Goal: Task Accomplishment & Management: Use online tool/utility

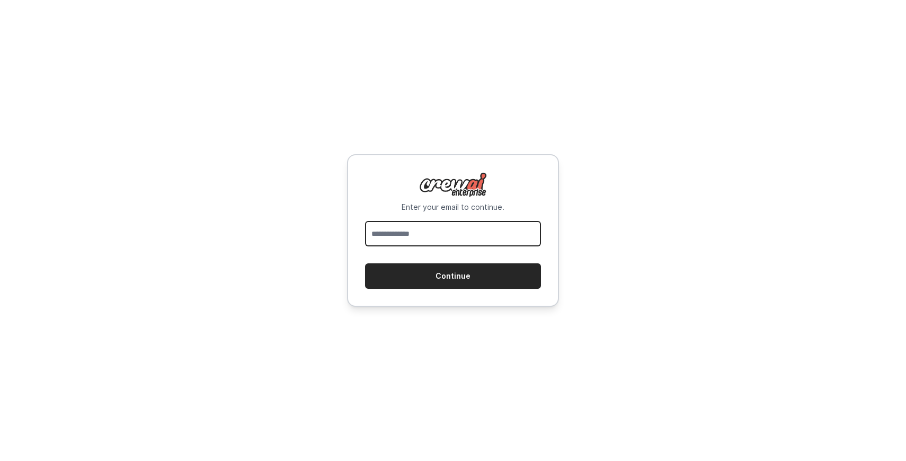
click at [463, 238] on input "email" at bounding box center [453, 233] width 176 height 25
paste input "**********"
type input "**********"
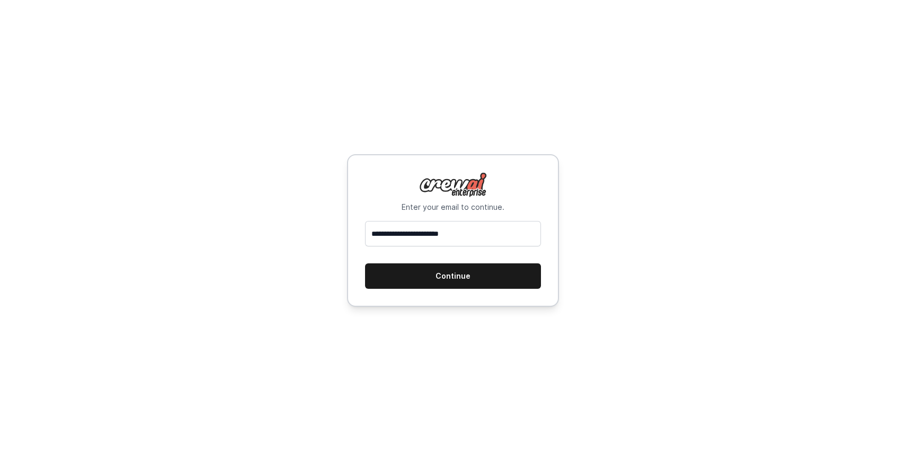
click at [479, 278] on button "Continue" at bounding box center [453, 275] width 176 height 25
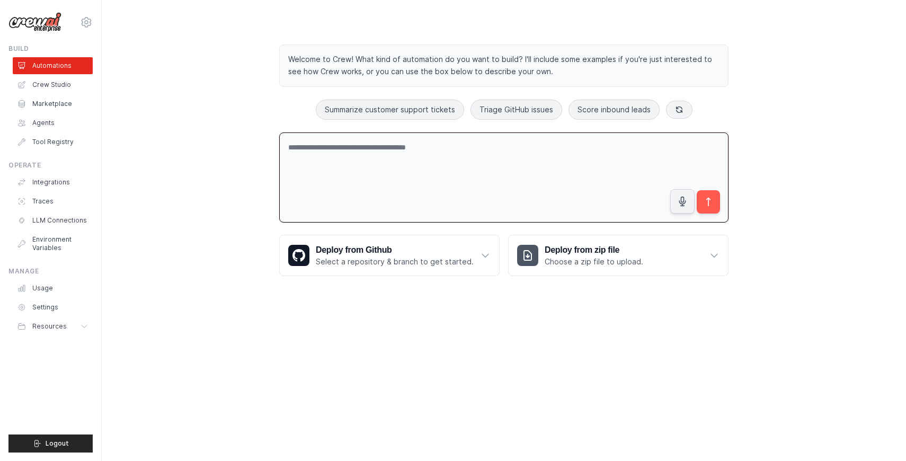
click at [452, 146] on textarea at bounding box center [503, 177] width 449 height 91
click at [474, 148] on textarea "**********" at bounding box center [503, 177] width 449 height 91
click at [316, 177] on textarea "**********" at bounding box center [503, 177] width 449 height 91
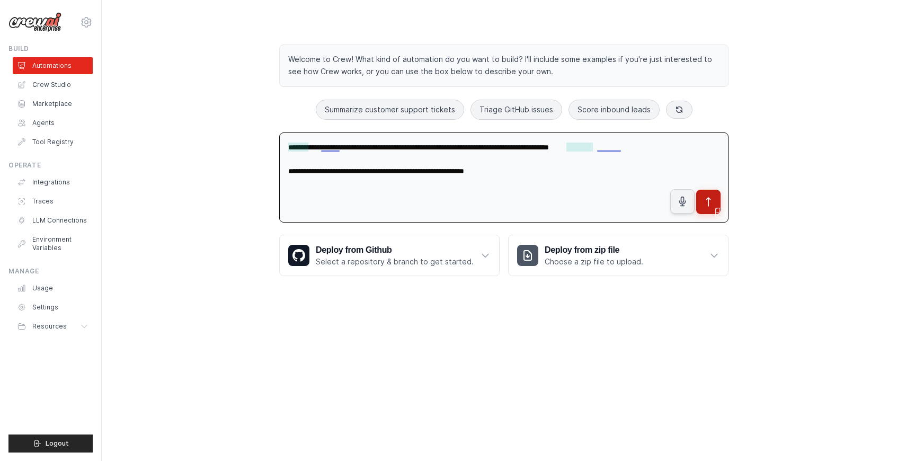
type textarea "**********"
click at [717, 202] on button "submit" at bounding box center [708, 202] width 24 height 24
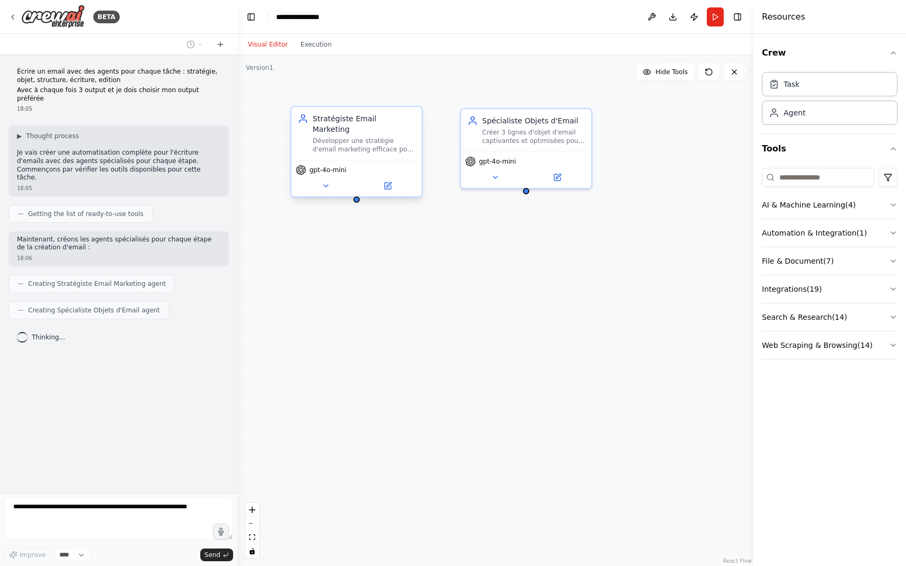
click at [403, 124] on div "Stratégiste Email Marketing Développer une stratégie d'email marketing efficace…" at bounding box center [363, 133] width 103 height 40
click at [363, 137] on div "Développer une stratégie d'email marketing efficace pour {objectif_email} en an…" at bounding box center [363, 145] width 103 height 17
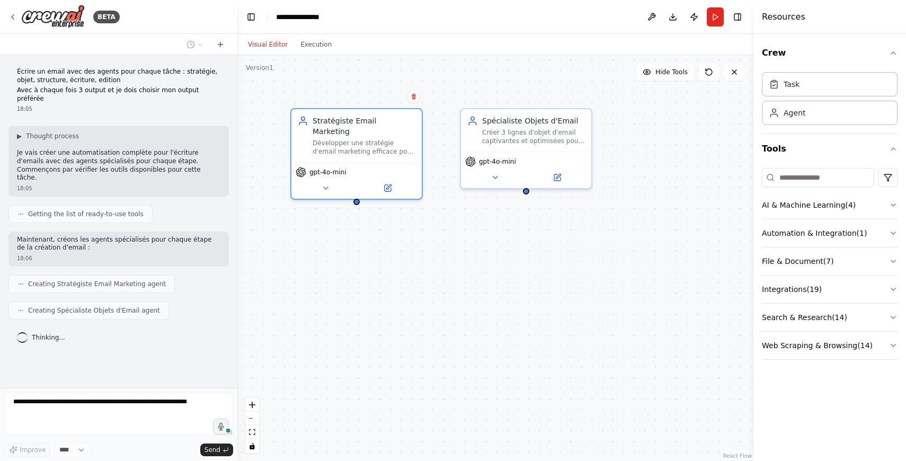
click at [191, 335] on div "Écrire un email avec des agents pour chaque tâche : stratégie, objet, structure…" at bounding box center [118, 221] width 237 height 333
click at [365, 137] on div "Développer une stratégie d'email marketing efficace pour {objectif_email} en an…" at bounding box center [363, 145] width 103 height 17
click at [385, 183] on icon at bounding box center [388, 186] width 6 height 6
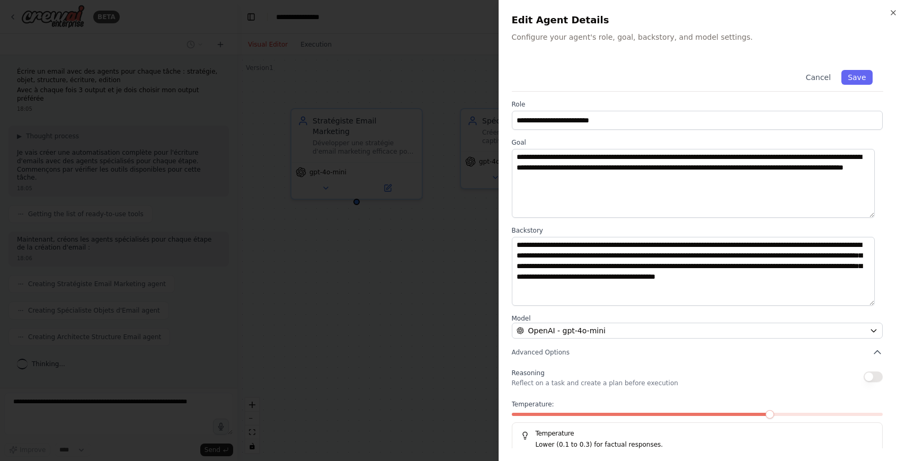
scroll to position [19, 0]
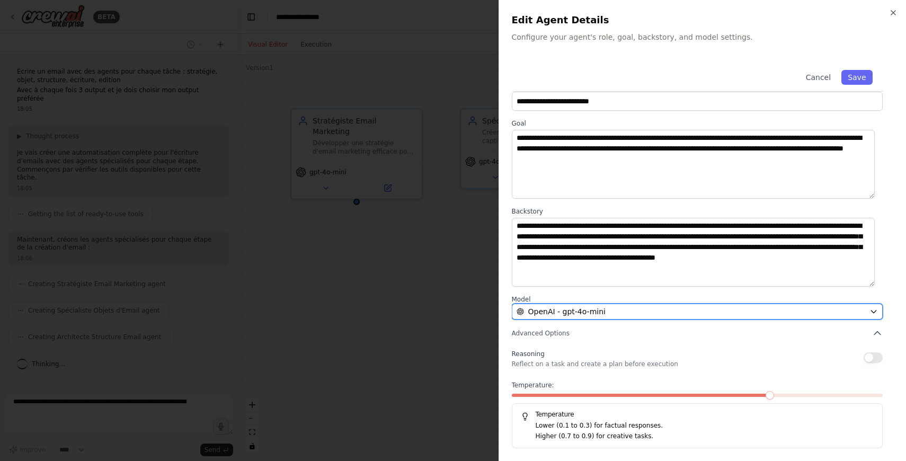
click at [644, 311] on div "OpenAI - gpt-4o-mini" at bounding box center [690, 311] width 349 height 11
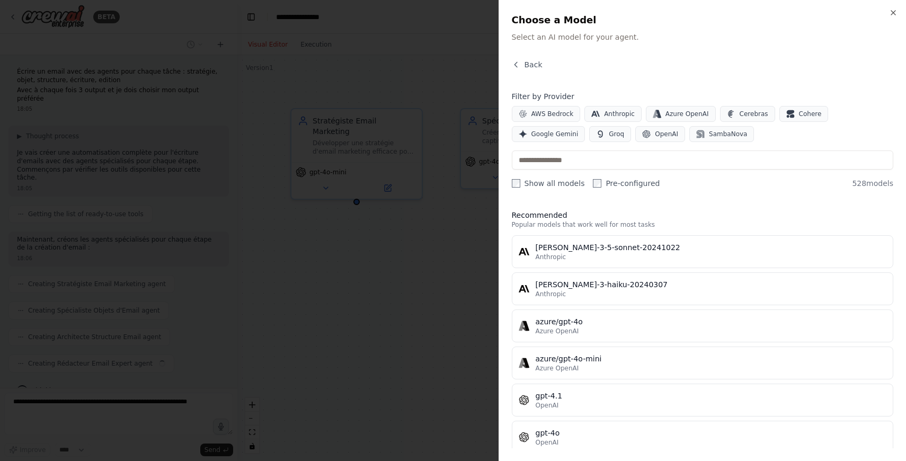
scroll to position [12, 0]
click at [516, 82] on div "Back Filter by Provider AWS Bedrock Anthropic Azure OpenAI Cerebras Cohere Goog…" at bounding box center [703, 253] width 382 height 389
click at [519, 52] on div "Close Choose a Model Select an AI model for your agent. Back Filter by Provider…" at bounding box center [702, 230] width 408 height 461
click at [521, 58] on div "Close Choose a Model Select an AI model for your agent. Back Filter by Provider…" at bounding box center [702, 230] width 408 height 461
click at [522, 66] on button "Back" at bounding box center [527, 64] width 31 height 11
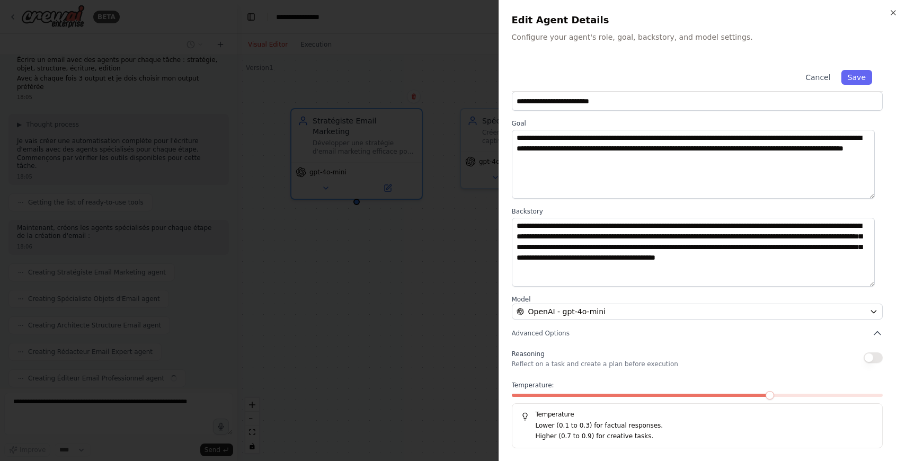
scroll to position [38, 0]
click at [801, 392] on span at bounding box center [805, 395] width 8 height 8
drag, startPoint x: 790, startPoint y: 392, endPoint x: 756, endPoint y: 395, distance: 34.5
click at [756, 395] on div "Temperature: 0.8 Temperature Lower (0.1 to 0.3) for factual responses. Higher (…" at bounding box center [697, 414] width 371 height 67
click at [771, 395] on span at bounding box center [642, 395] width 260 height 3
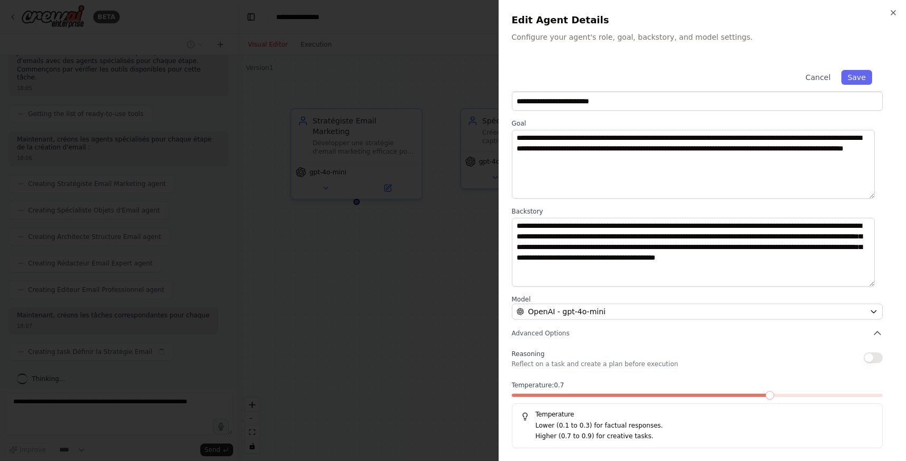
scroll to position [108, 0]
click at [891, 12] on icon "button" at bounding box center [893, 12] width 8 height 8
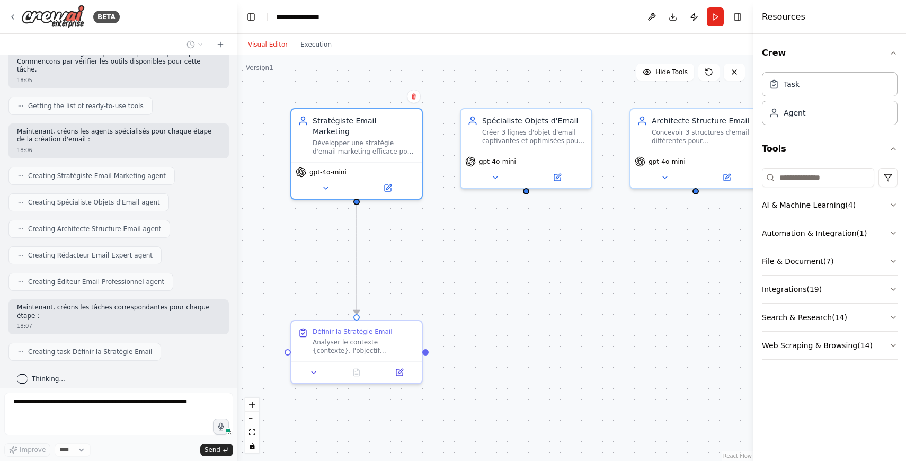
click at [481, 73] on div ".deletable-edge-delete-btn { width: 20px; height: 20px; border: 0px solid #ffff…" at bounding box center [495, 258] width 516 height 406
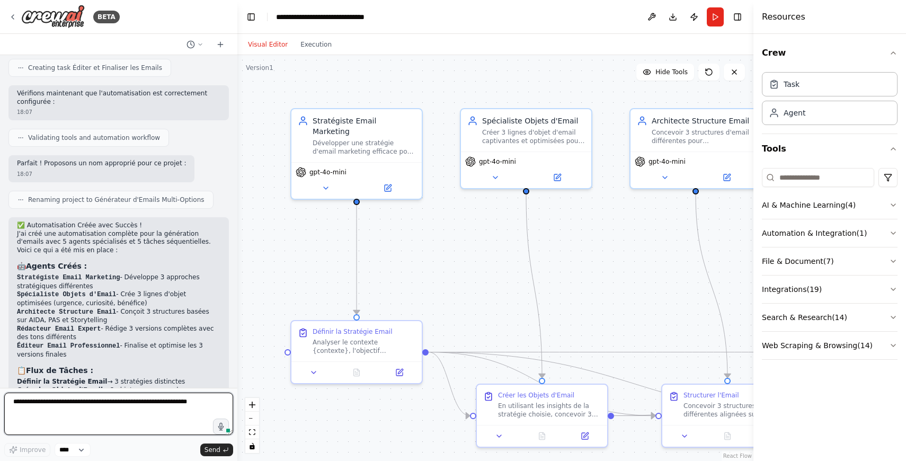
scroll to position [280, 0]
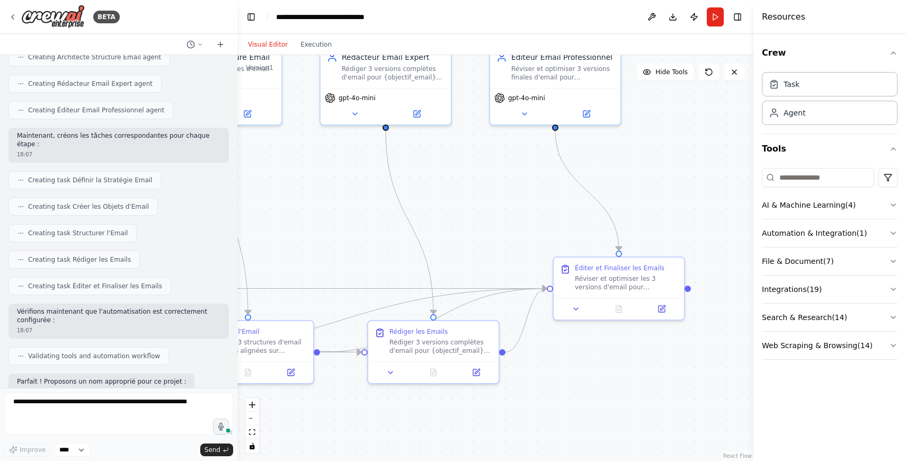
drag, startPoint x: 673, startPoint y: 305, endPoint x: 201, endPoint y: 243, distance: 476.5
click at [201, 243] on div "BETA Écrire un email avec des agents pour chaque tâche : stratégie, objet, stru…" at bounding box center [453, 230] width 906 height 461
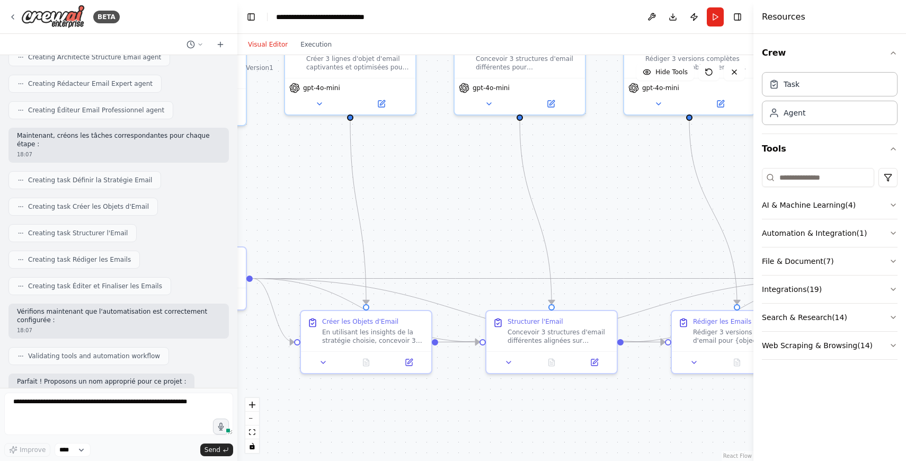
drag, startPoint x: 523, startPoint y: 226, endPoint x: 905, endPoint y: 211, distance: 382.7
click at [905, 211] on div "BETA Écrire un email avec des agents pour chaque tâche : stratégie, objet, stru…" at bounding box center [453, 230] width 906 height 461
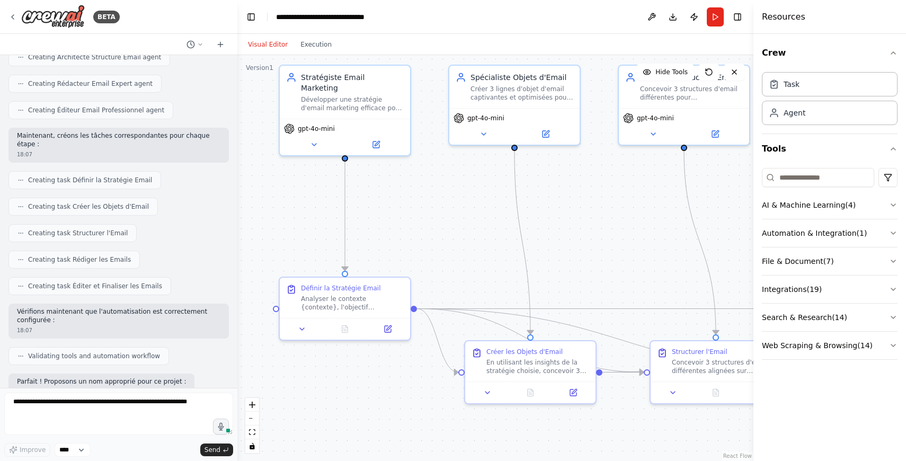
drag, startPoint x: 469, startPoint y: 248, endPoint x: 514, endPoint y: 239, distance: 45.9
click at [572, 266] on div ".deletable-edge-delete-btn { width: 20px; height: 20px; border: 0px solid #ffff…" at bounding box center [495, 258] width 516 height 406
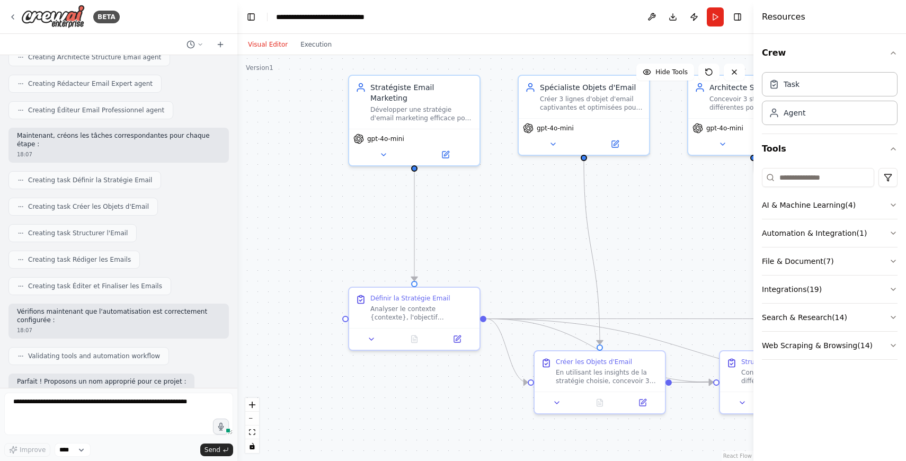
click at [573, 235] on div ".deletable-edge-delete-btn { width: 20px; height: 20px; border: 0px solid #ffff…" at bounding box center [495, 258] width 516 height 406
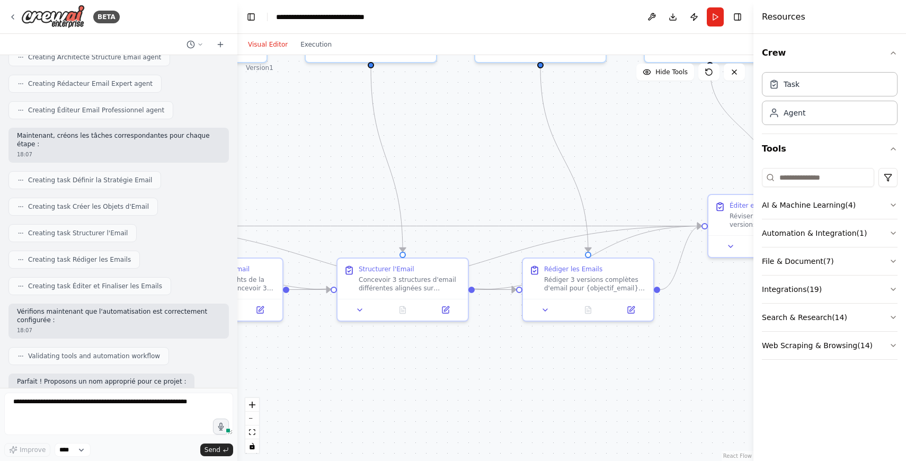
drag, startPoint x: 573, startPoint y: 239, endPoint x: 170, endPoint y: 162, distance: 410.0
click at [170, 162] on div "BETA Écrire un email avec des agents pour chaque tâche : stratégie, objet, stru…" at bounding box center [453, 230] width 906 height 461
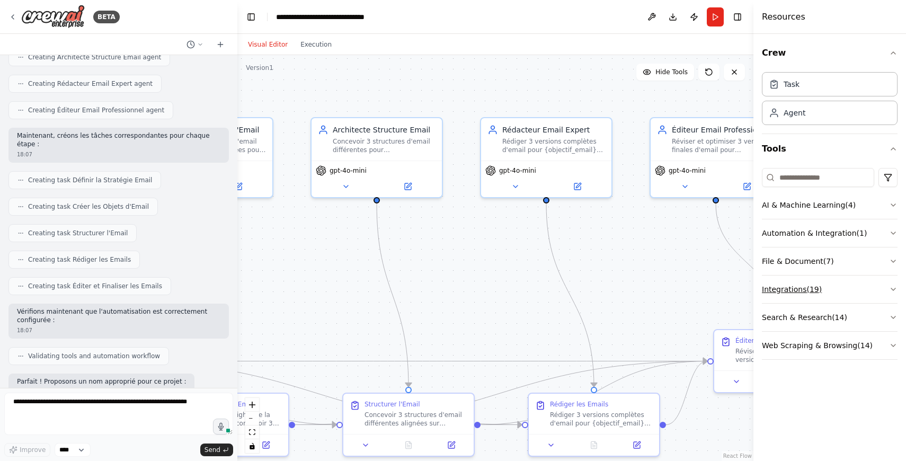
drag, startPoint x: 549, startPoint y: 173, endPoint x: 778, endPoint y: 289, distance: 255.8
click at [778, 289] on div "BETA Écrire un email avec des agents pour chaque tâche : stratégie, objet, stru…" at bounding box center [453, 230] width 906 height 461
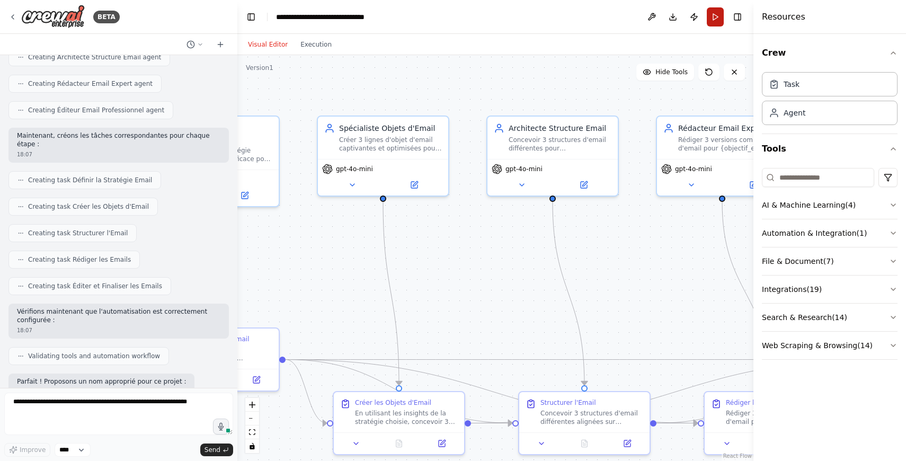
click at [715, 23] on button "Run" at bounding box center [715, 16] width 17 height 19
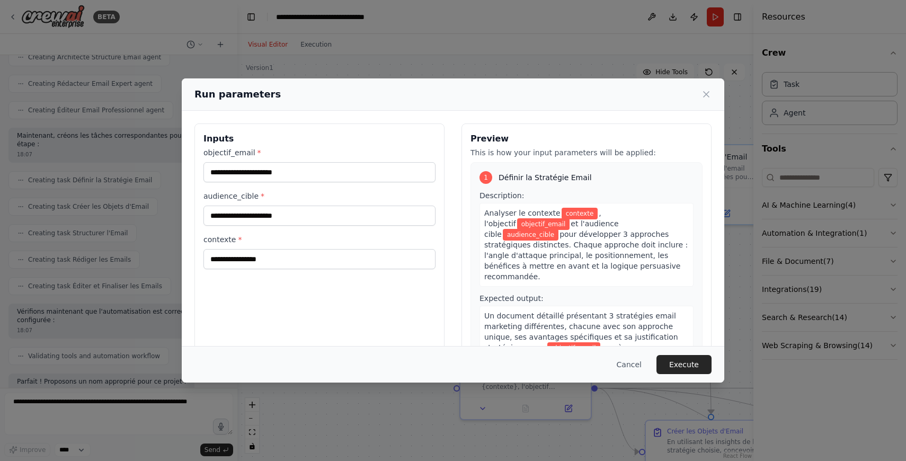
drag, startPoint x: 386, startPoint y: 289, endPoint x: 673, endPoint y: 317, distance: 287.9
click at [673, 317] on body "BETA Écrire un email avec des agents pour chaque tâche : stratégie, objet, stru…" at bounding box center [453, 230] width 906 height 461
click at [293, 176] on input "objectif_email *" at bounding box center [319, 172] width 232 height 20
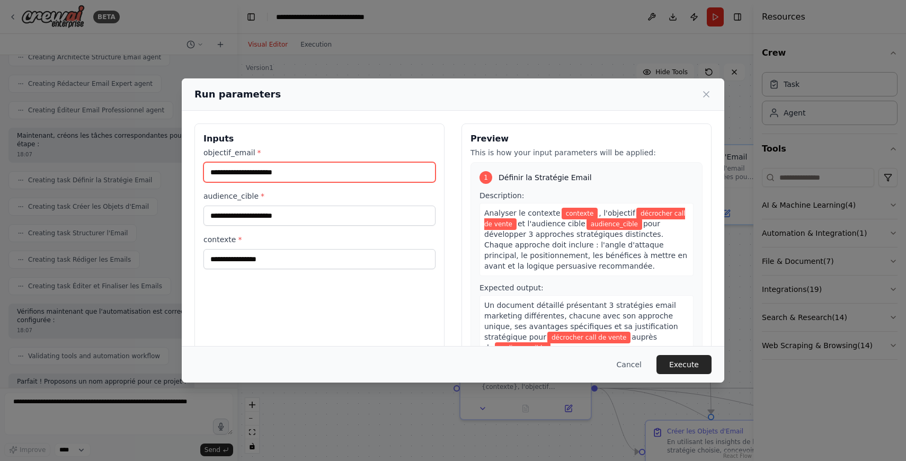
type input "**********"
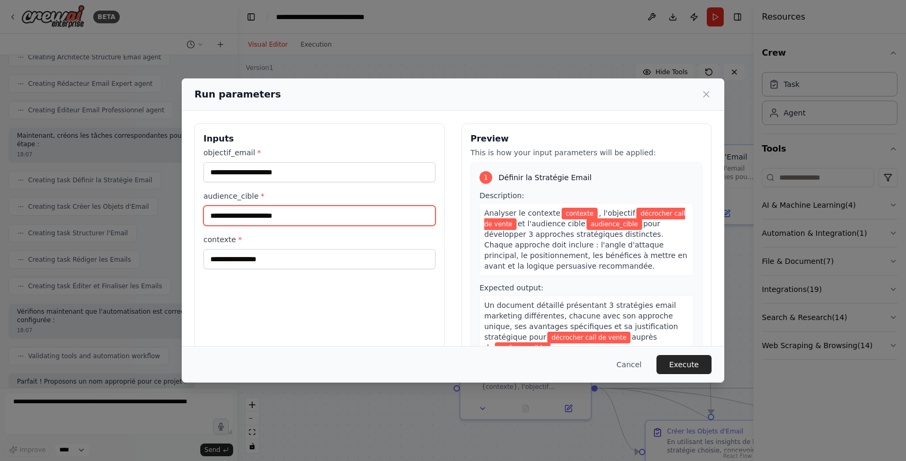
click at [301, 207] on input "audience_cible *" at bounding box center [319, 216] width 232 height 20
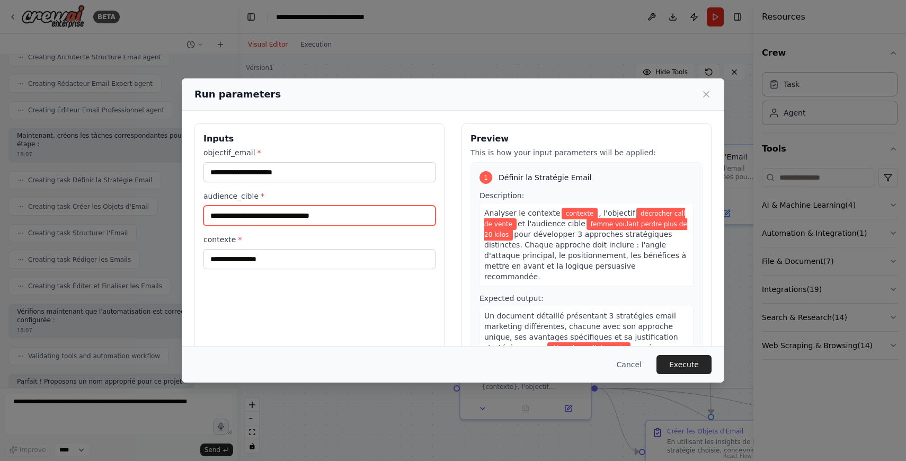
type input "**********"
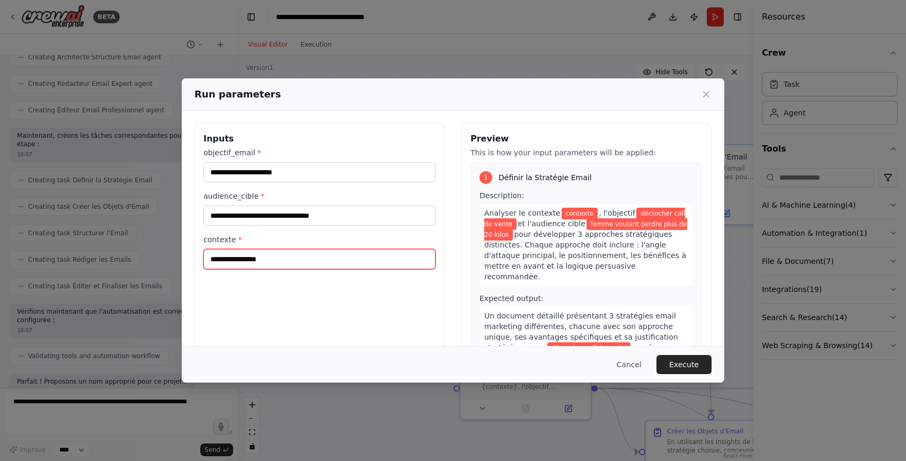
click at [368, 264] on input "contexte *" at bounding box center [319, 259] width 232 height 20
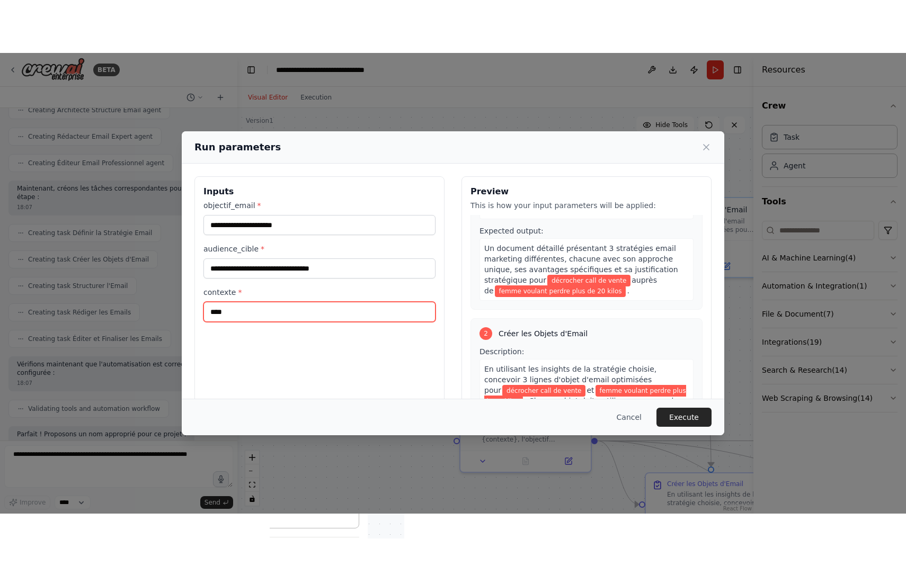
scroll to position [0, 0]
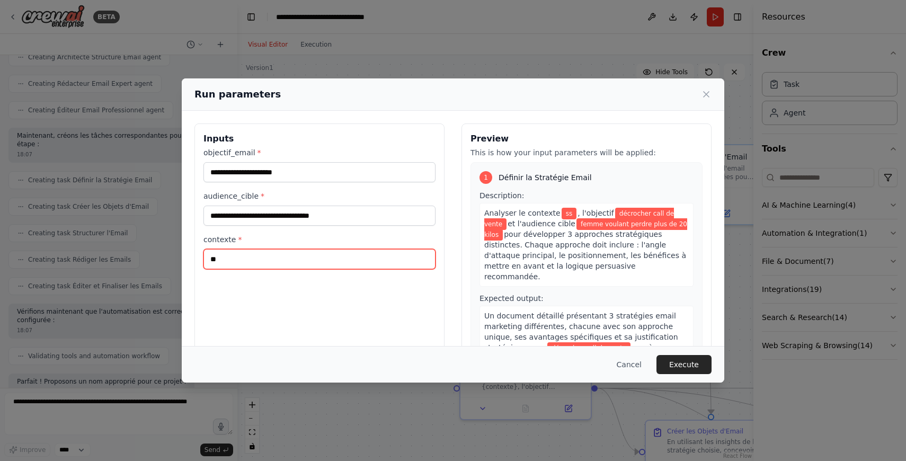
type input "*"
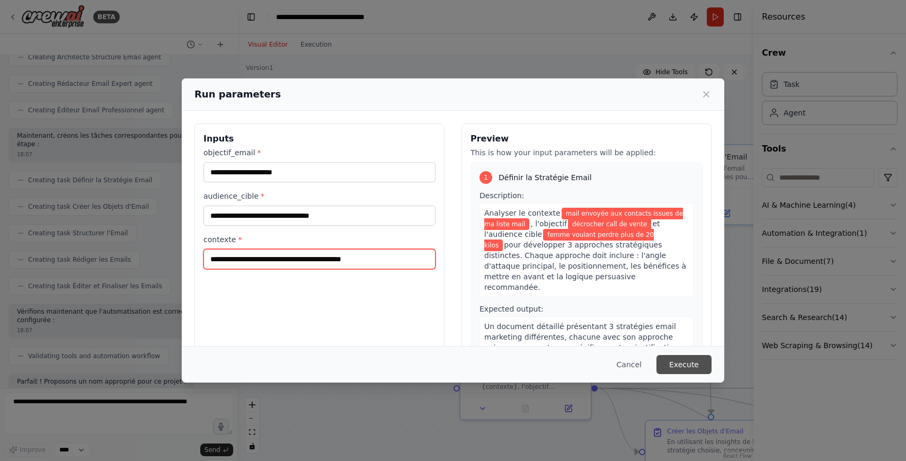
type input "**********"
click at [676, 364] on button "Execute" at bounding box center [683, 364] width 55 height 19
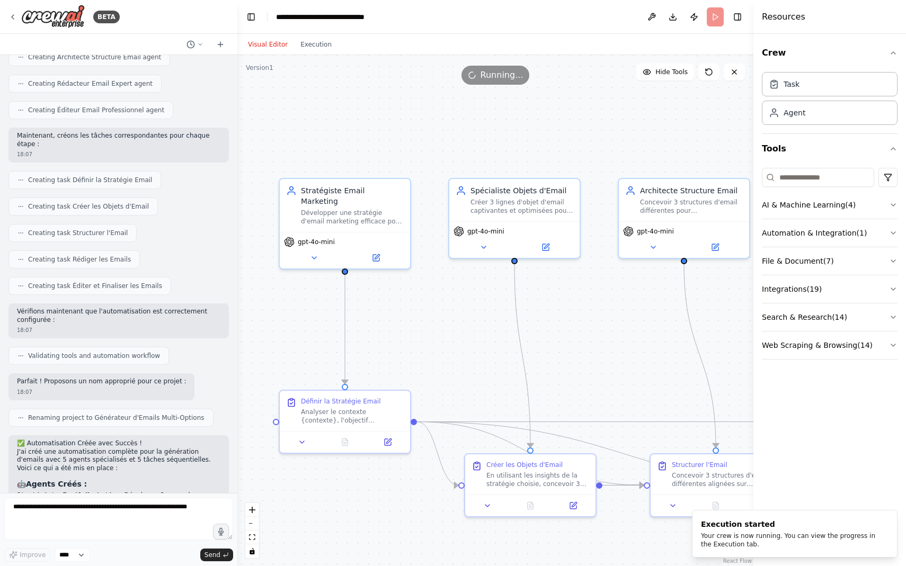
drag, startPoint x: 408, startPoint y: 289, endPoint x: 228, endPoint y: 323, distance: 183.2
click at [228, 323] on div "BETA Écrire un email avec des agents pour chaque tâche : stratégie, objet, stru…" at bounding box center [453, 283] width 906 height 566
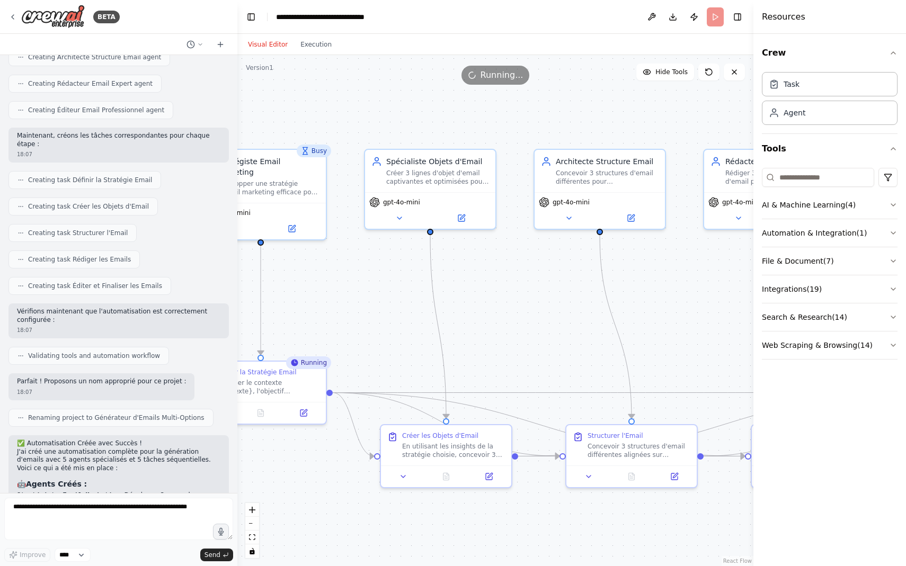
drag, startPoint x: 619, startPoint y: 333, endPoint x: 534, endPoint y: 303, distance: 89.6
click at [534, 303] on div ".deletable-edge-delete-btn { width: 20px; height: 20px; border: 0px solid #ffff…" at bounding box center [495, 310] width 516 height 511
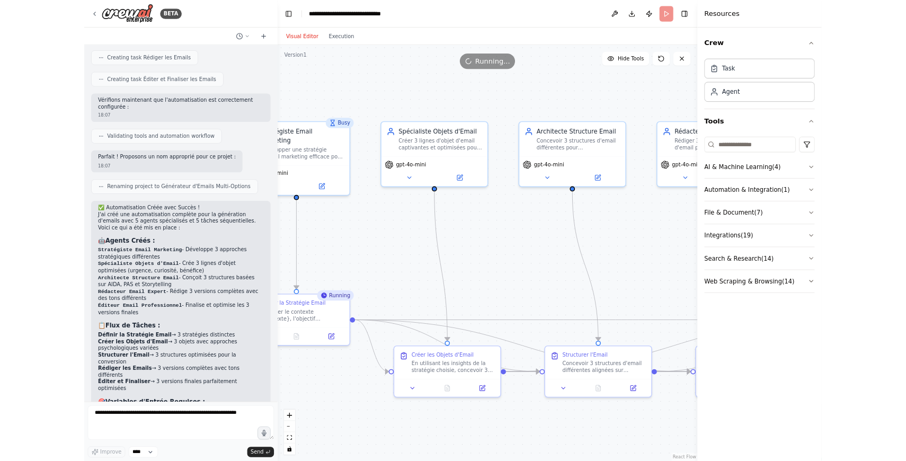
scroll to position [562, 0]
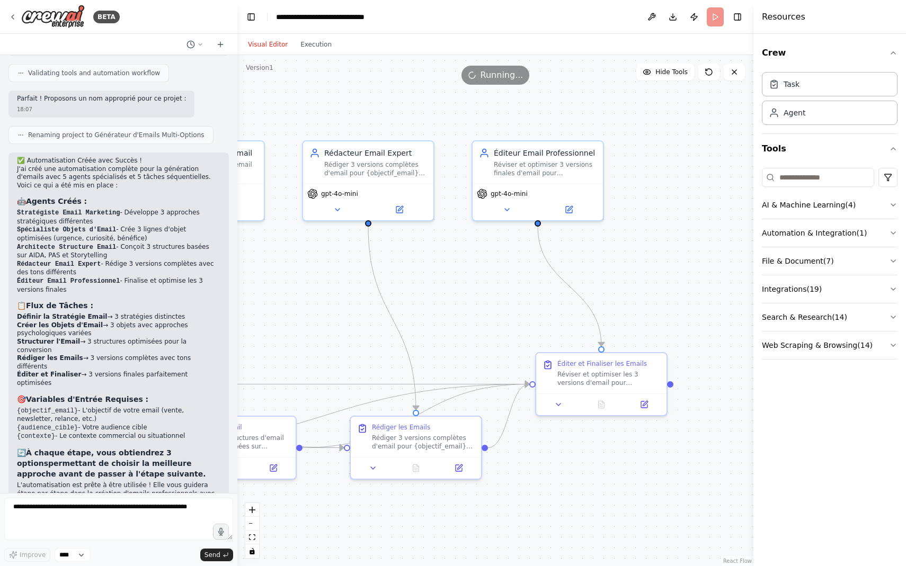
drag, startPoint x: 587, startPoint y: 350, endPoint x: 171, endPoint y: 342, distance: 416.4
click at [171, 342] on div "BETA Écrire un email avec des agents pour chaque tâche : stratégie, objet, stru…" at bounding box center [453, 283] width 906 height 566
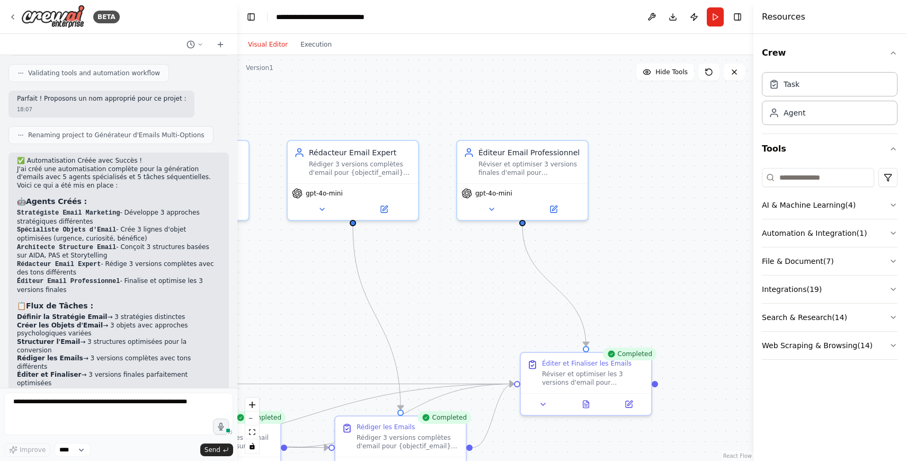
scroll to position [668, 0]
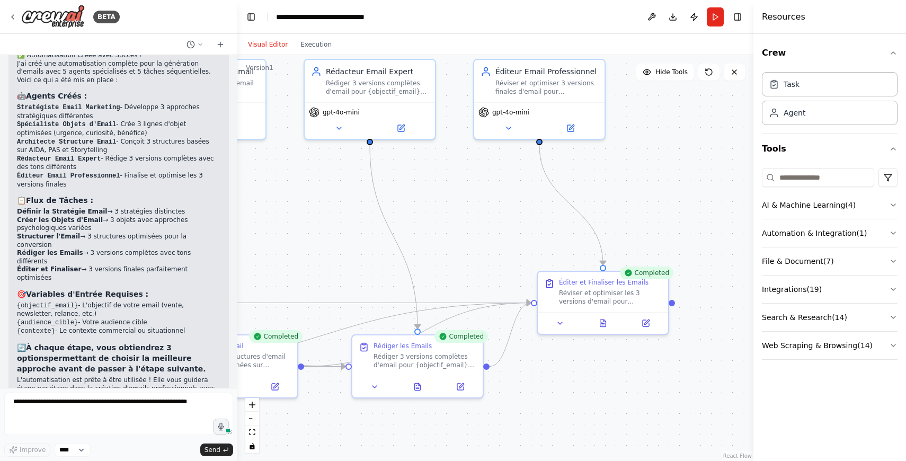
drag, startPoint x: 297, startPoint y: 317, endPoint x: 324, endPoint y: 237, distance: 84.7
click at [314, 236] on div ".deletable-edge-delete-btn { width: 20px; height: 20px; border: 0px solid #ffff…" at bounding box center [495, 258] width 516 height 406
click at [658, 293] on div "Réviser et optimiser les 3 versions d'email pour {objectif_email} destinées à {…" at bounding box center [609, 294] width 103 height 17
drag, startPoint x: 373, startPoint y: 188, endPoint x: 582, endPoint y: 233, distance: 213.9
click at [582, 233] on div ".deletable-edge-delete-btn { width: 20px; height: 20px; border: 0px solid #ffff…" at bounding box center [495, 258] width 516 height 406
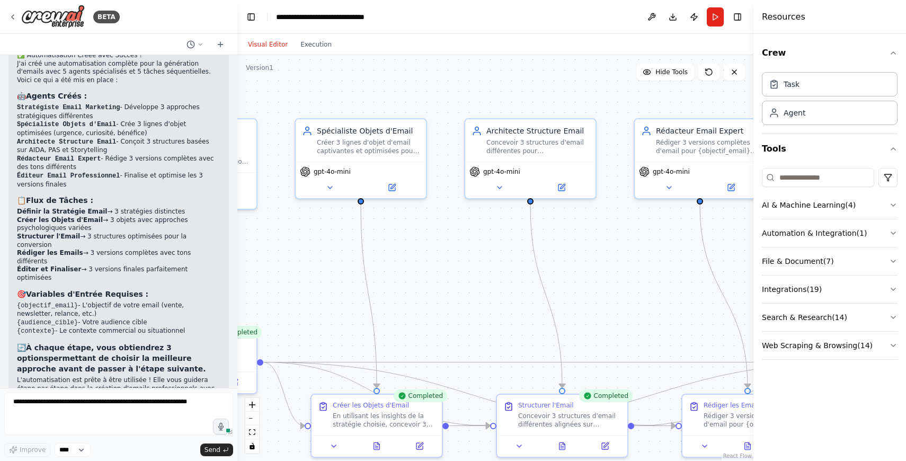
drag, startPoint x: 260, startPoint y: 200, endPoint x: 599, endPoint y: 259, distance: 344.0
click at [601, 262] on div ".deletable-edge-delete-btn { width: 20px; height: 20px; border: 0px solid #ffff…" at bounding box center [495, 258] width 516 height 406
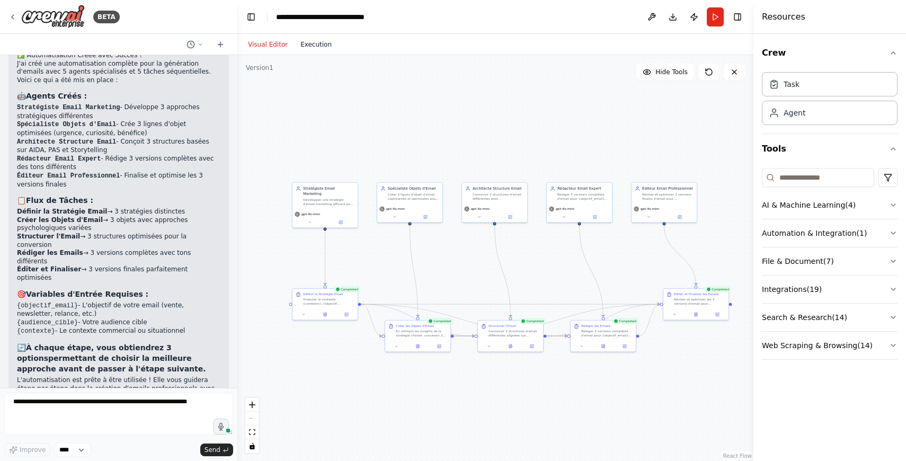
click at [316, 45] on button "Execution" at bounding box center [316, 44] width 44 height 13
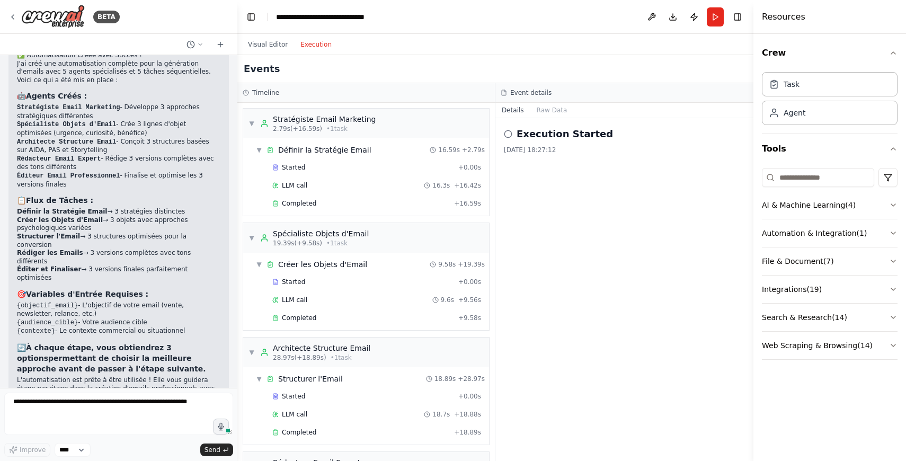
scroll to position [253, 0]
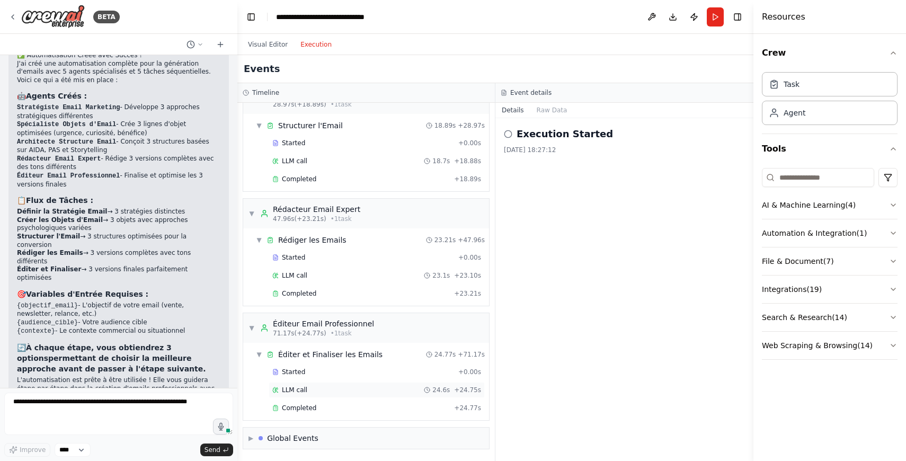
click at [344, 391] on div "LLM call 24.6s + 24.75s" at bounding box center [376, 390] width 209 height 8
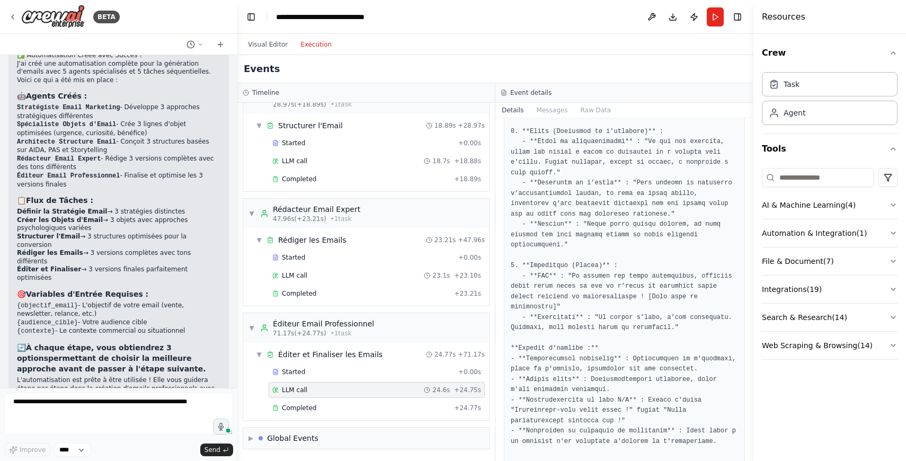
scroll to position [1363, 0]
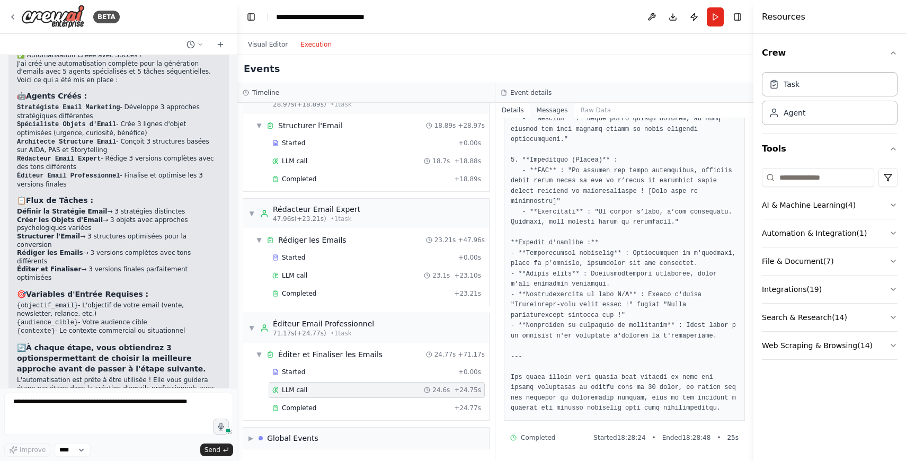
click at [558, 111] on button "Messages" at bounding box center [552, 110] width 44 height 15
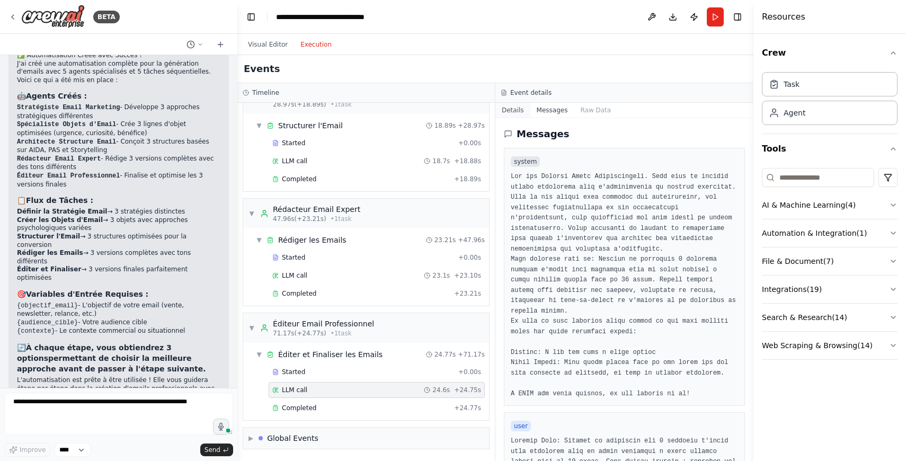
click at [524, 112] on button "Details" at bounding box center [512, 110] width 35 height 15
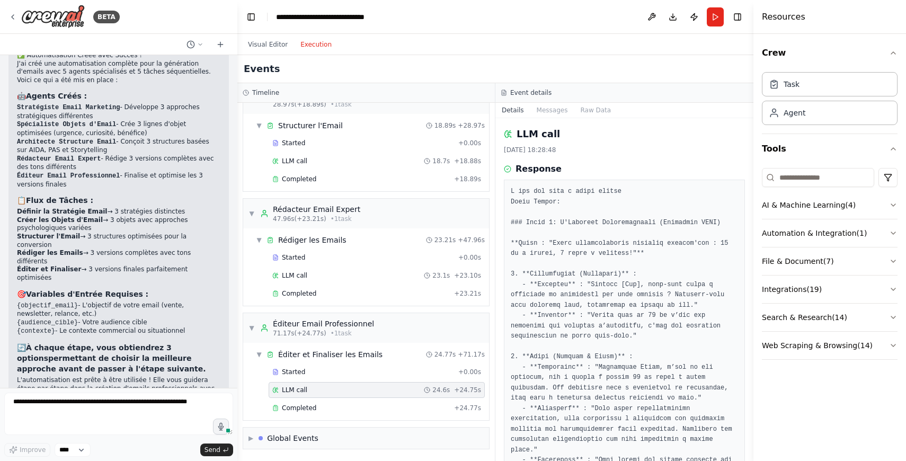
scroll to position [0, 0]
